Goal: Information Seeking & Learning: Learn about a topic

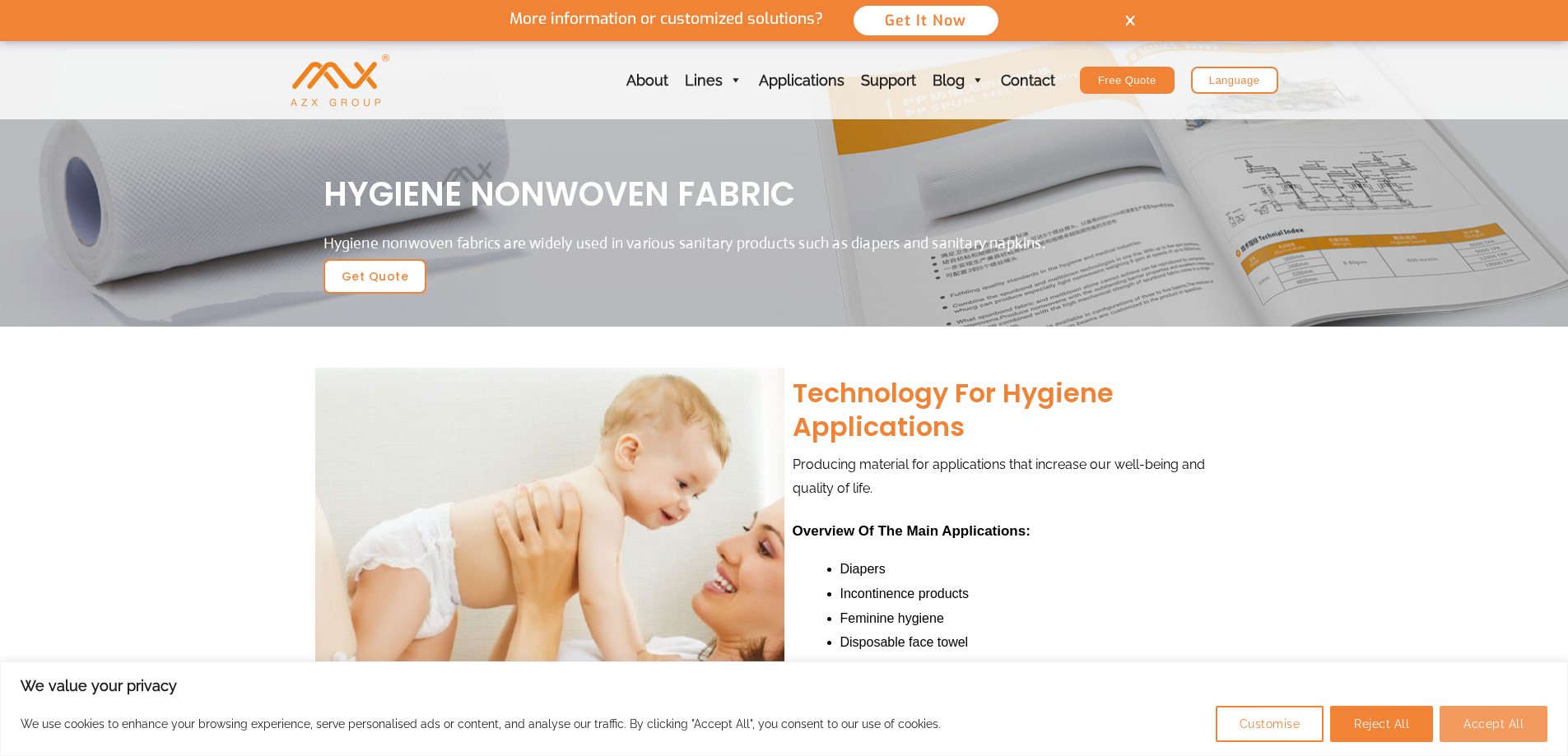
click at [1504, 732] on button "Accept All" at bounding box center [1493, 723] width 108 height 36
checkbox input "true"
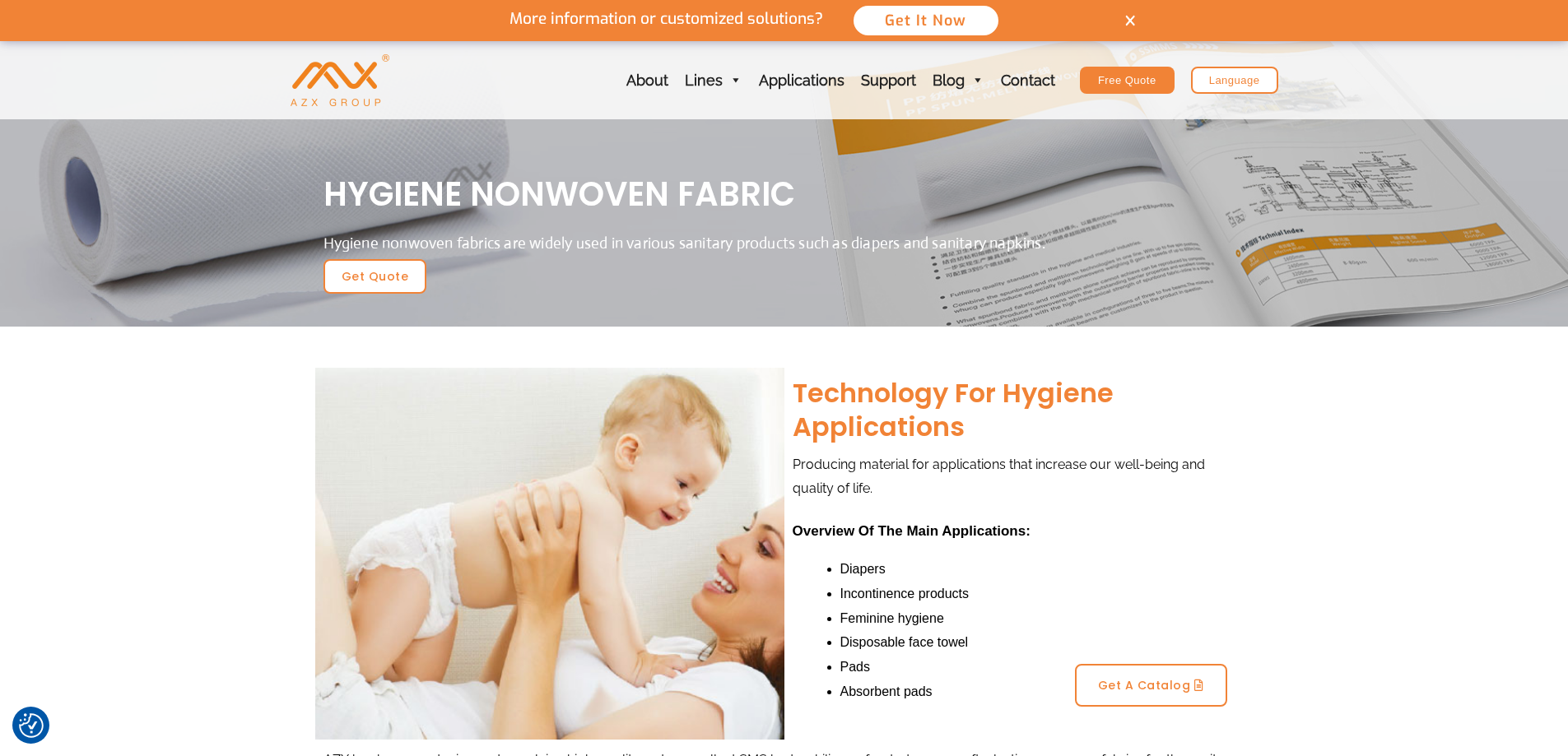
click at [837, 379] on h2 "Technology for hygiene applications" at bounding box center [1019, 410] width 453 height 68
click at [801, 386] on h2 "Technology for hygiene applications" at bounding box center [1019, 410] width 453 height 68
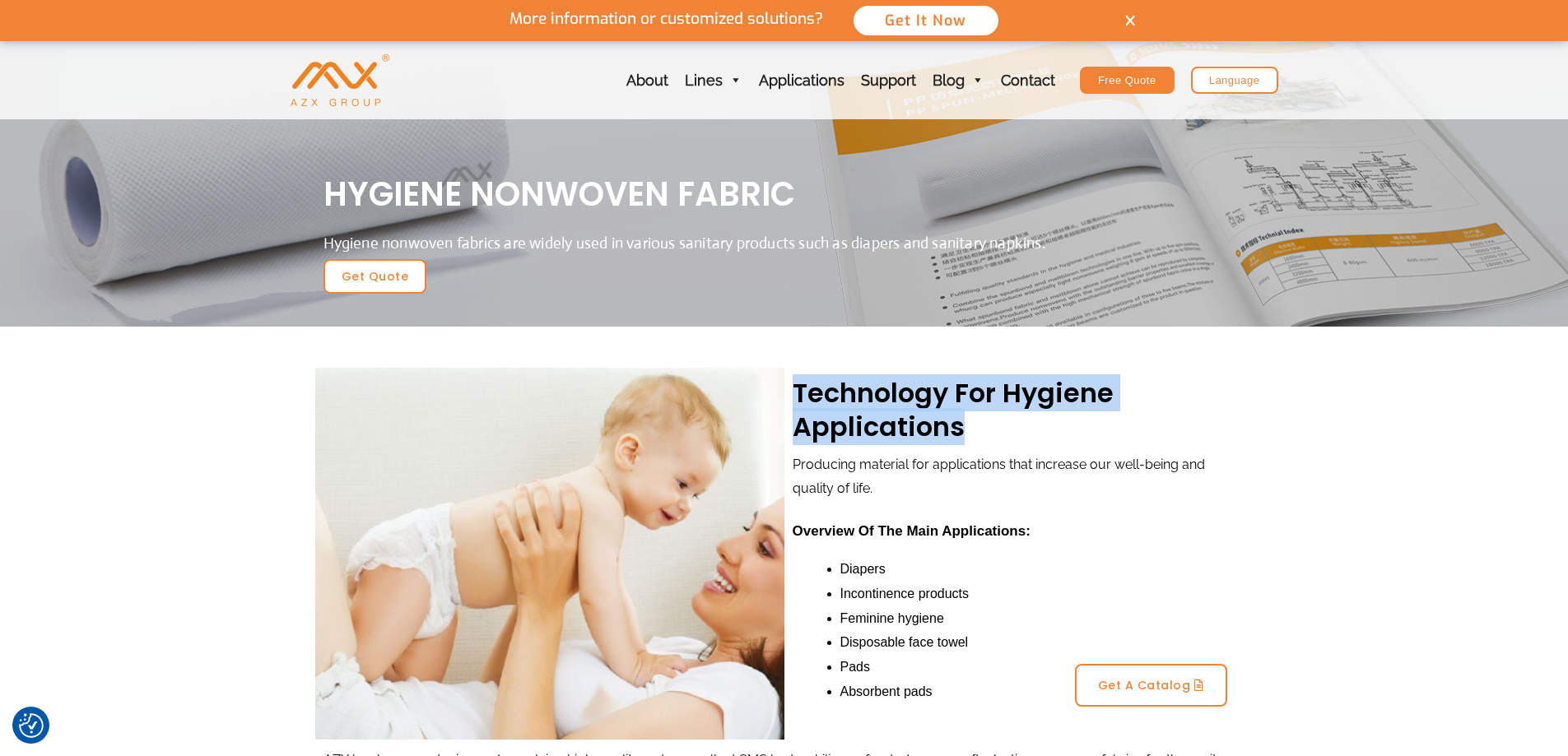
drag, startPoint x: 797, startPoint y: 386, endPoint x: 960, endPoint y: 433, distance: 169.6
click at [960, 433] on h2 "Technology for hygiene applications" at bounding box center [1019, 410] width 453 height 68
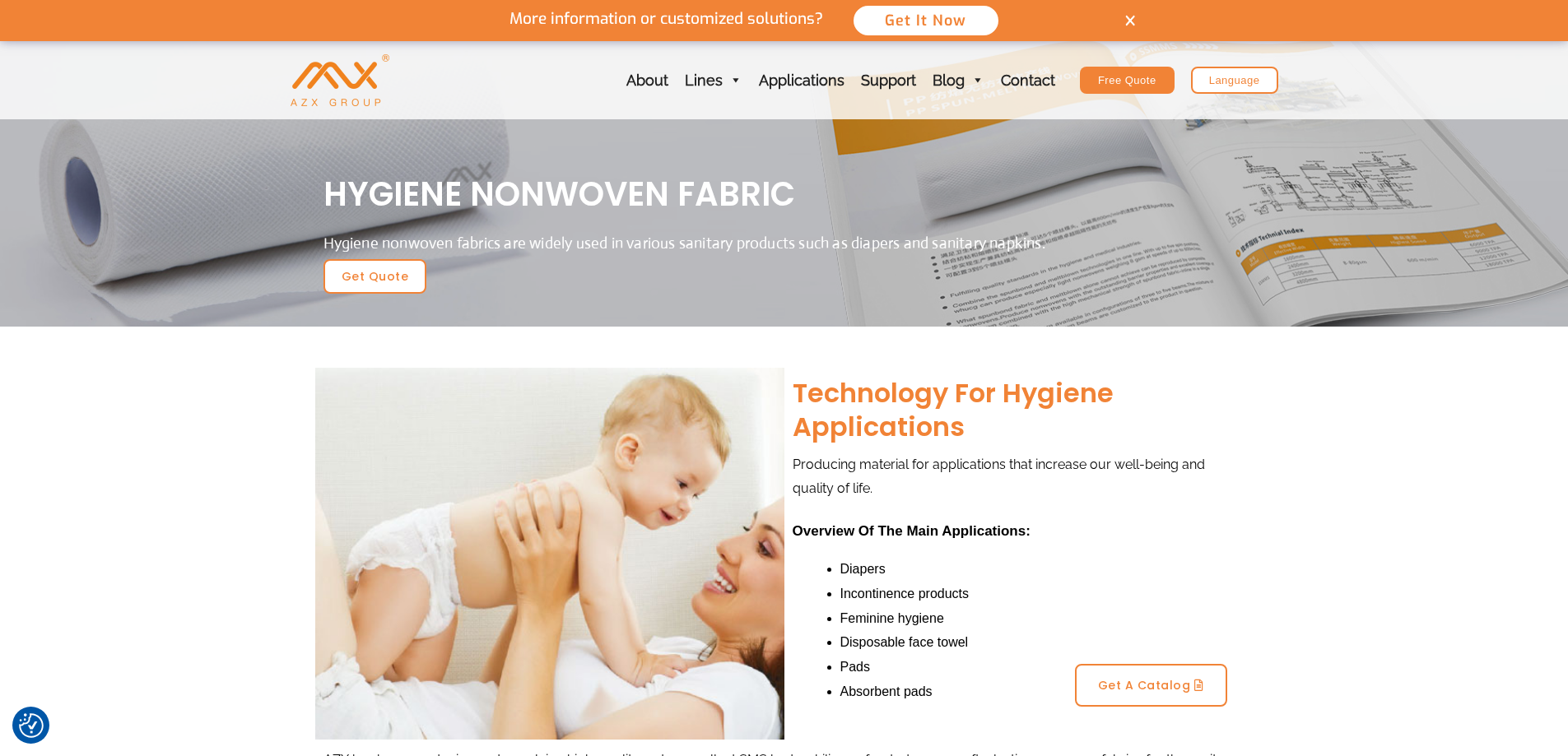
click at [984, 504] on div "Producing material for applications that increase our well-being and quality of…" at bounding box center [1019, 484] width 453 height 62
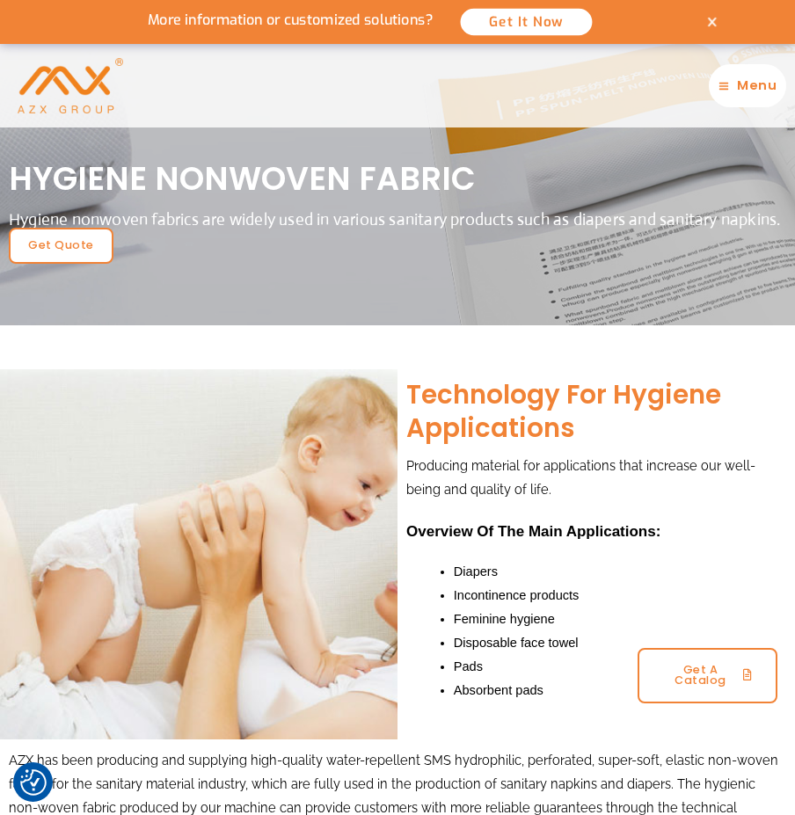
drag, startPoint x: 16, startPoint y: 169, endPoint x: 274, endPoint y: 237, distance: 267.4
click at [274, 237] on div "HYGIENE Nonwoven FABRIC Hygiene nonwoven fabrics are widely used in various san…" at bounding box center [397, 210] width 795 height 123
click at [363, 309] on div at bounding box center [397, 184] width 795 height 281
